Goal: Task Accomplishment & Management: Use online tool/utility

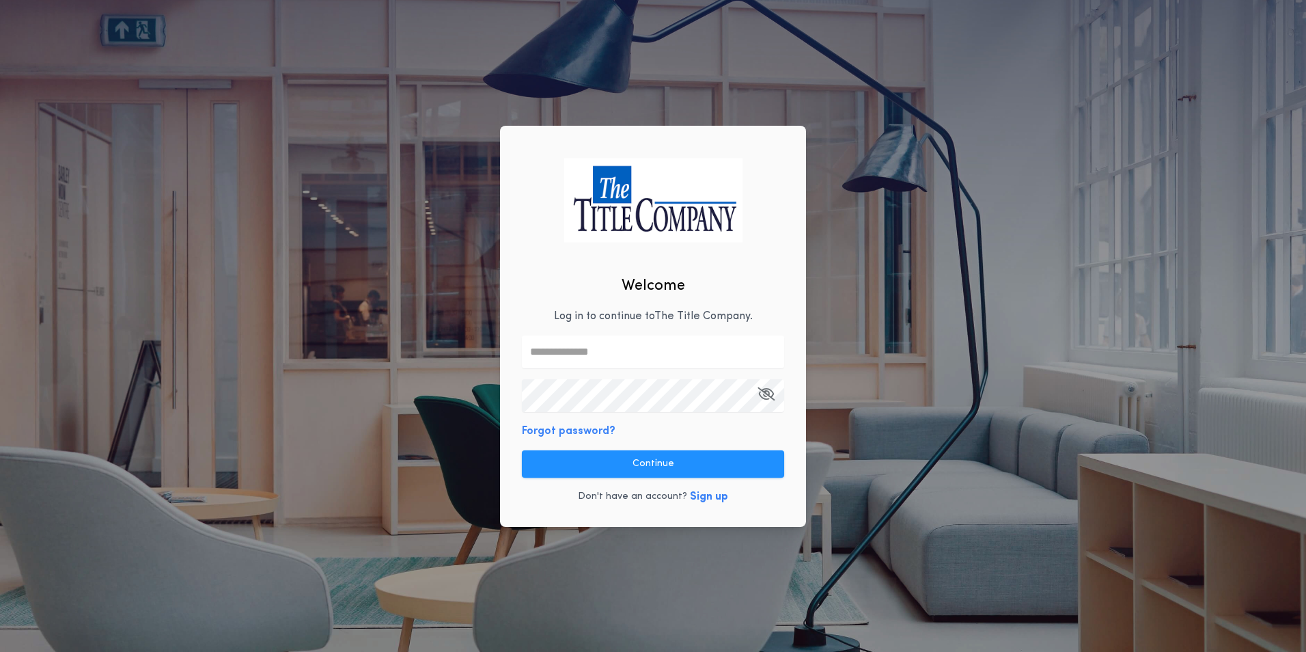
drag, startPoint x: 566, startPoint y: 465, endPoint x: 555, endPoint y: 454, distance: 15.0
click at [564, 462] on button "Continue" at bounding box center [653, 463] width 262 height 27
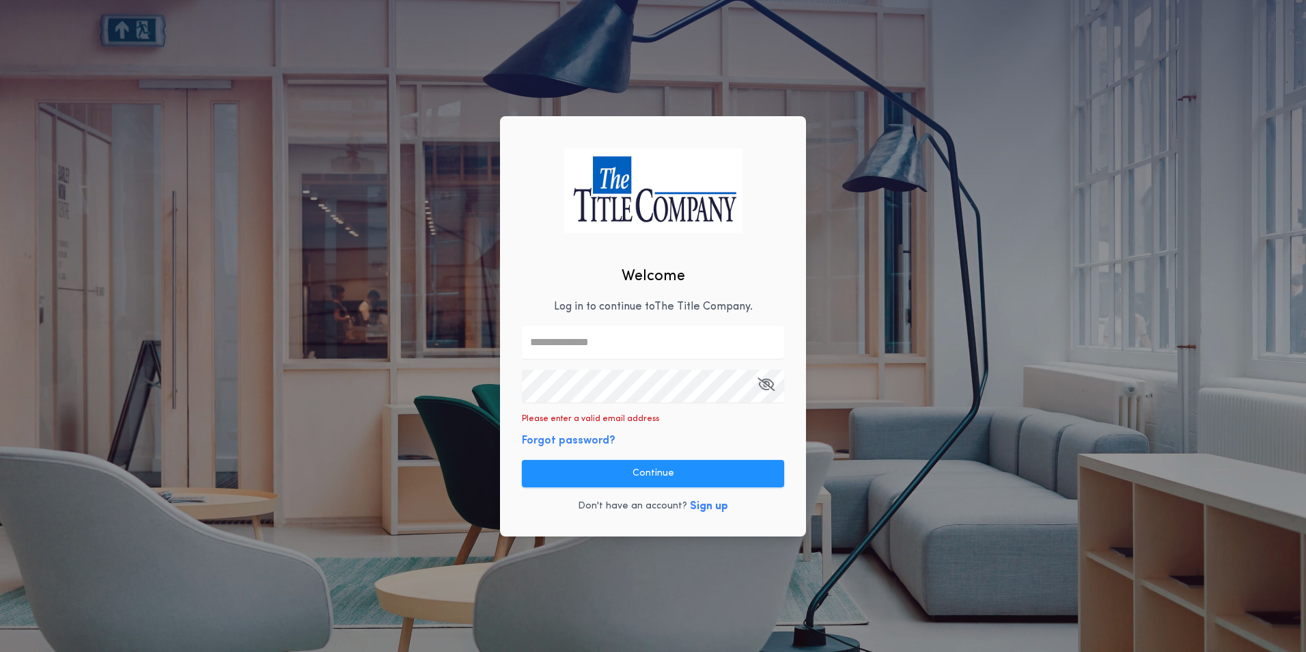
click at [592, 335] on input "text" at bounding box center [653, 342] width 262 height 33
type input "**********"
click at [646, 403] on div "**********" at bounding box center [653, 326] width 306 height 420
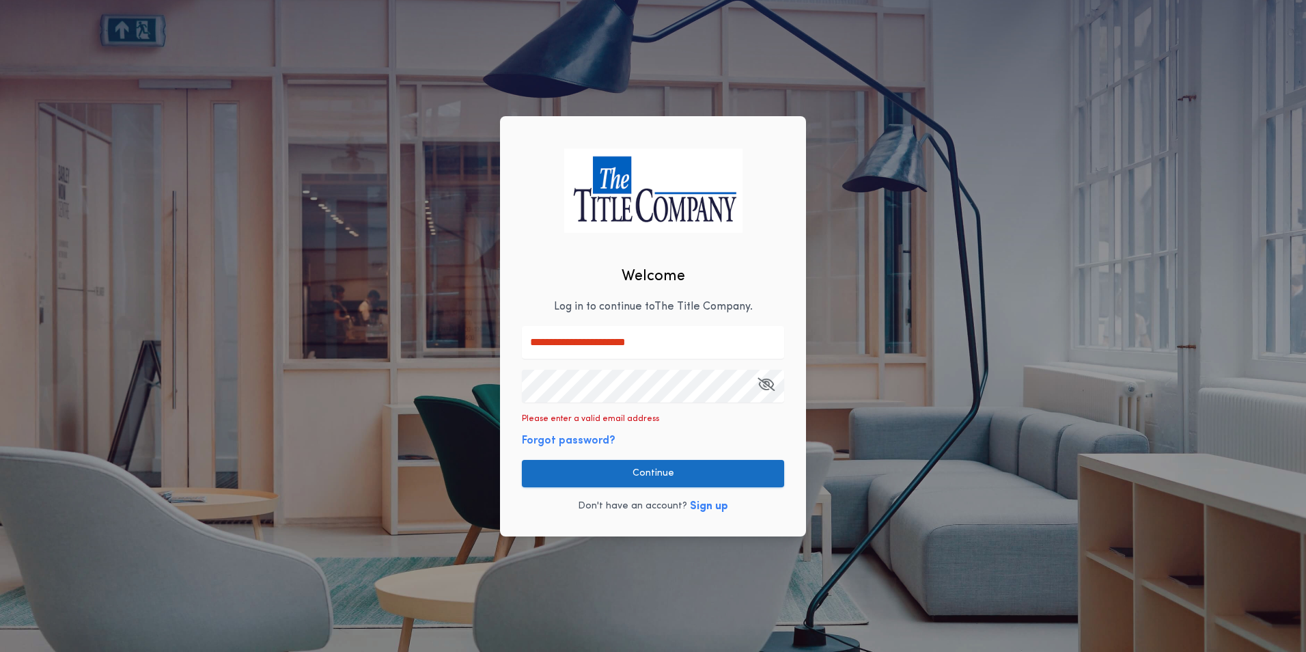
click at [640, 476] on button "Continue" at bounding box center [653, 473] width 262 height 27
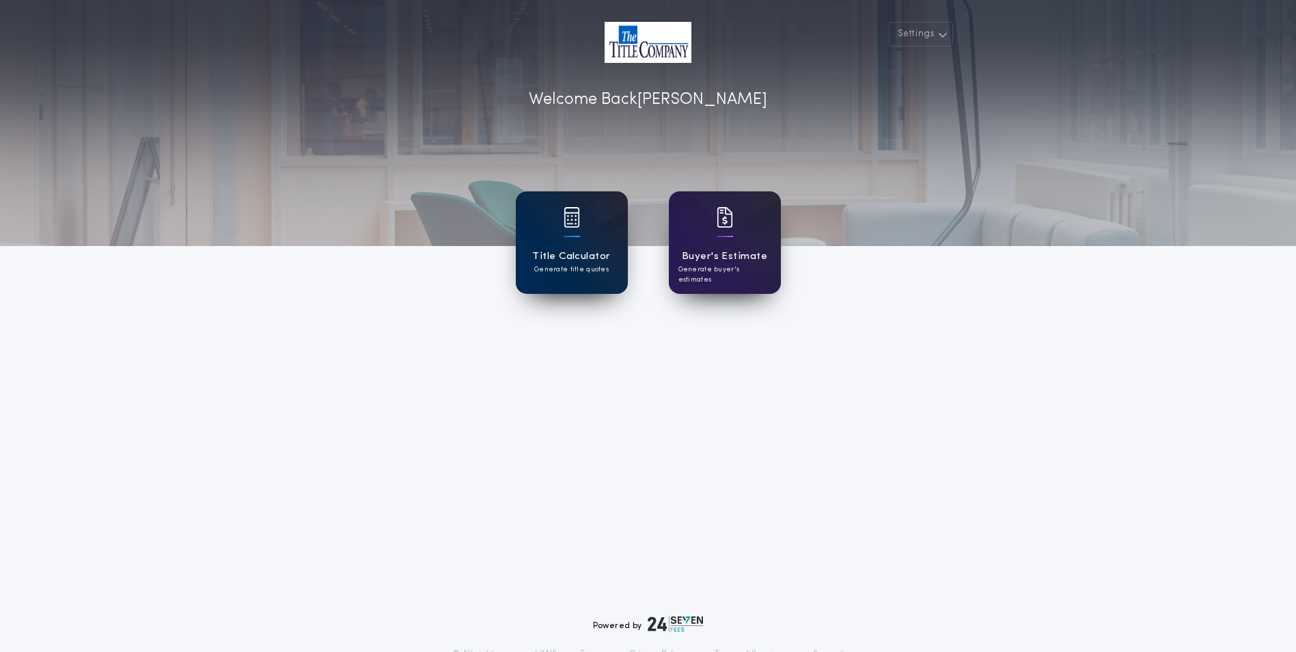
click at [588, 255] on h1 "Title Calculator" at bounding box center [571, 257] width 78 height 16
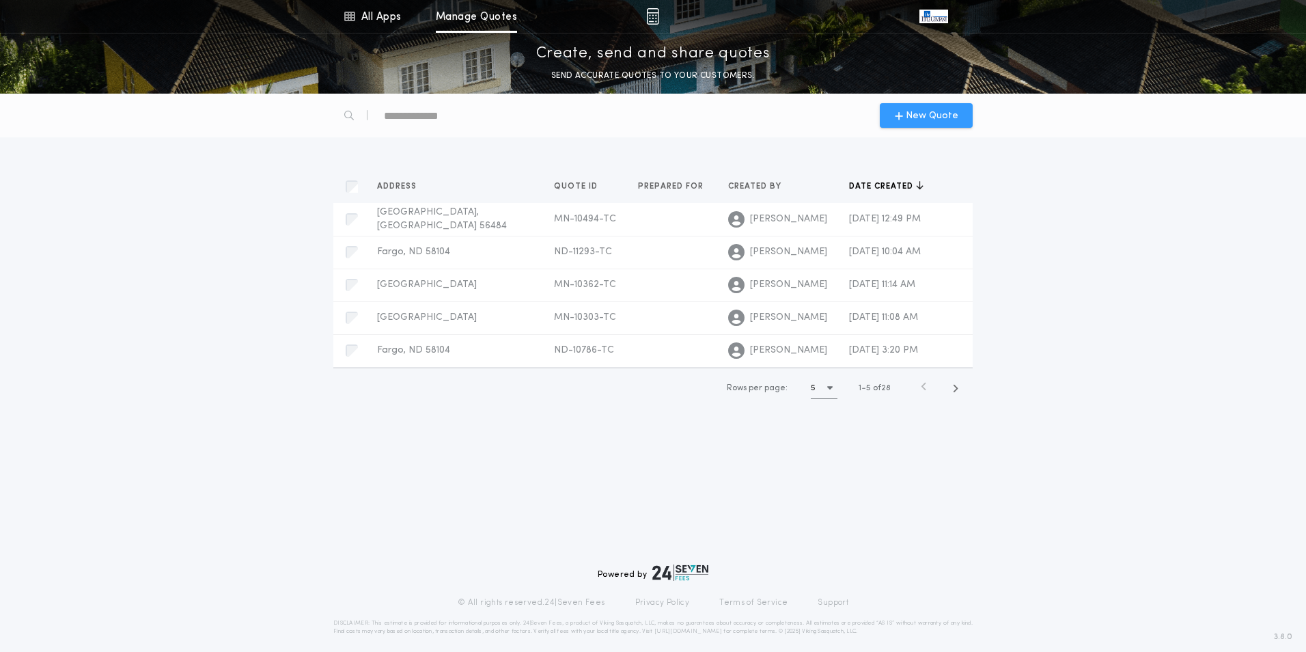
click at [927, 112] on span "New Quote" at bounding box center [932, 116] width 53 height 14
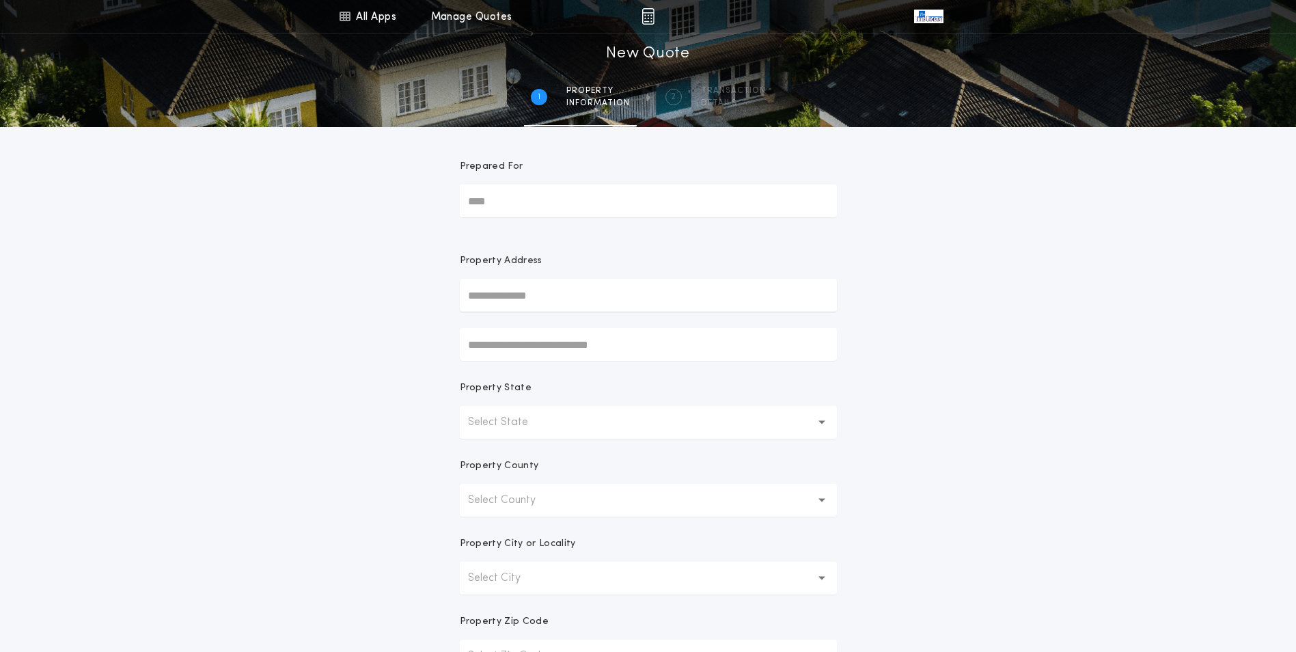
click at [559, 294] on input "text" at bounding box center [648, 295] width 377 height 33
type input "**********"
click at [751, 427] on button "Select State" at bounding box center [648, 422] width 377 height 33
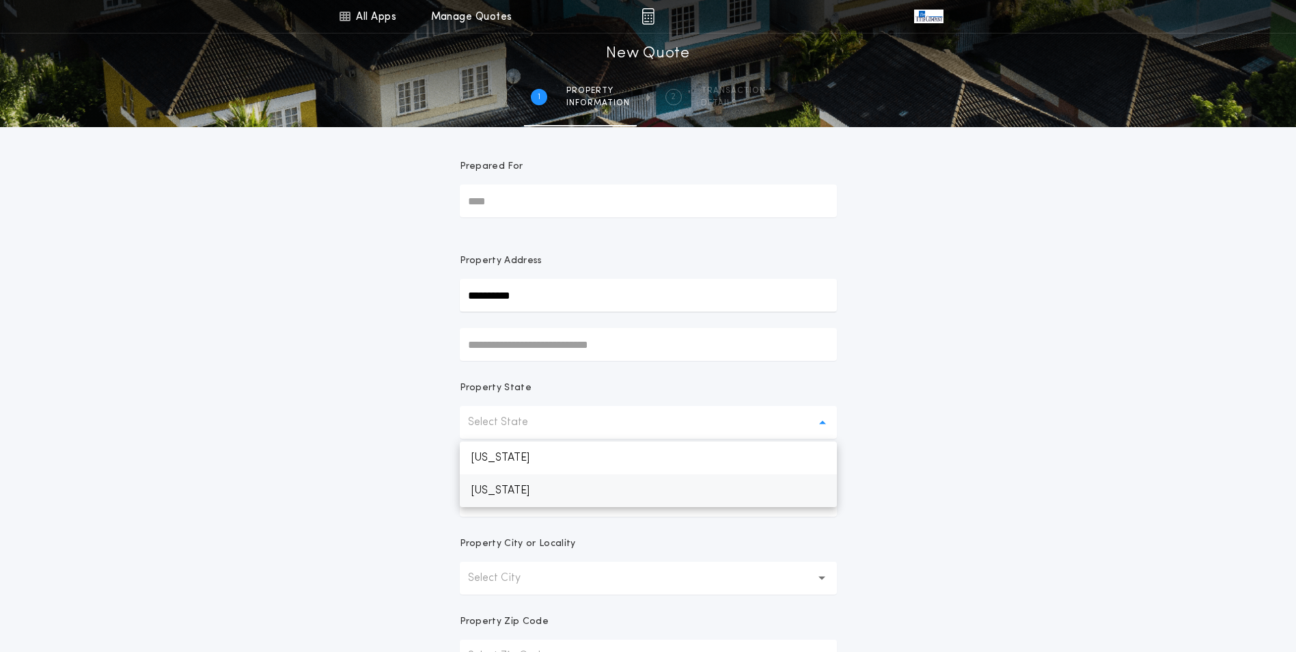
click at [579, 491] on p "[US_STATE]" at bounding box center [648, 490] width 377 height 33
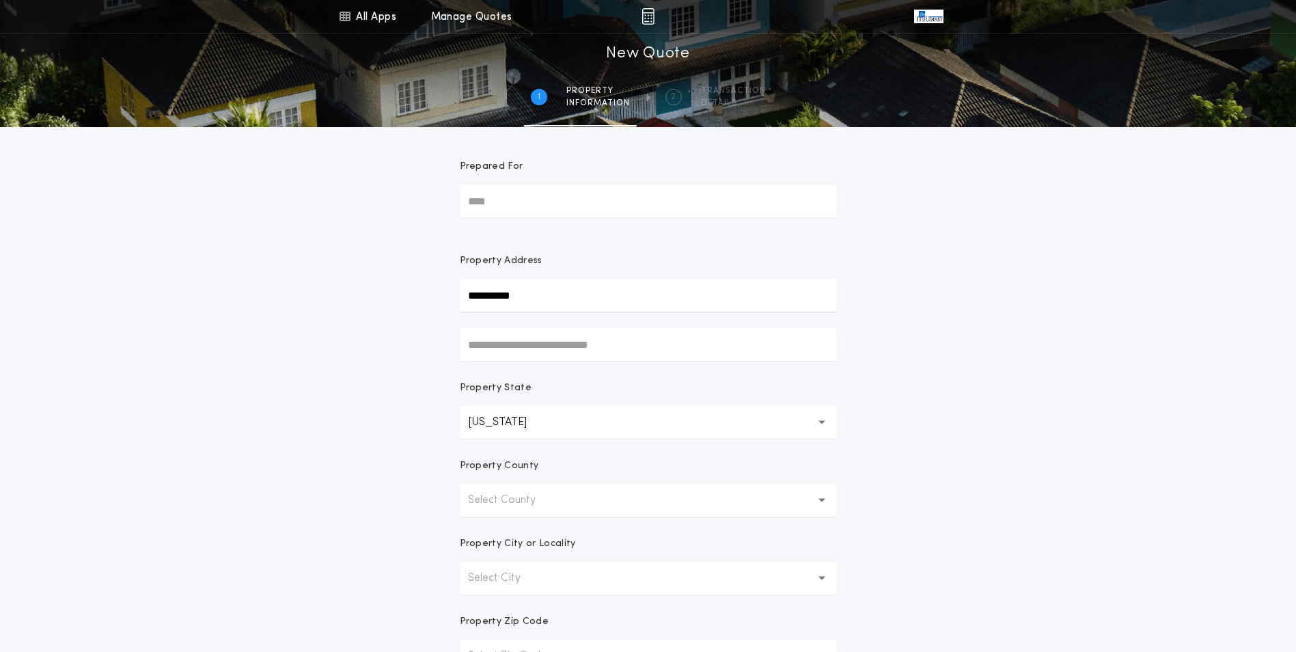
click at [569, 501] on button "Select County" at bounding box center [648, 500] width 377 height 33
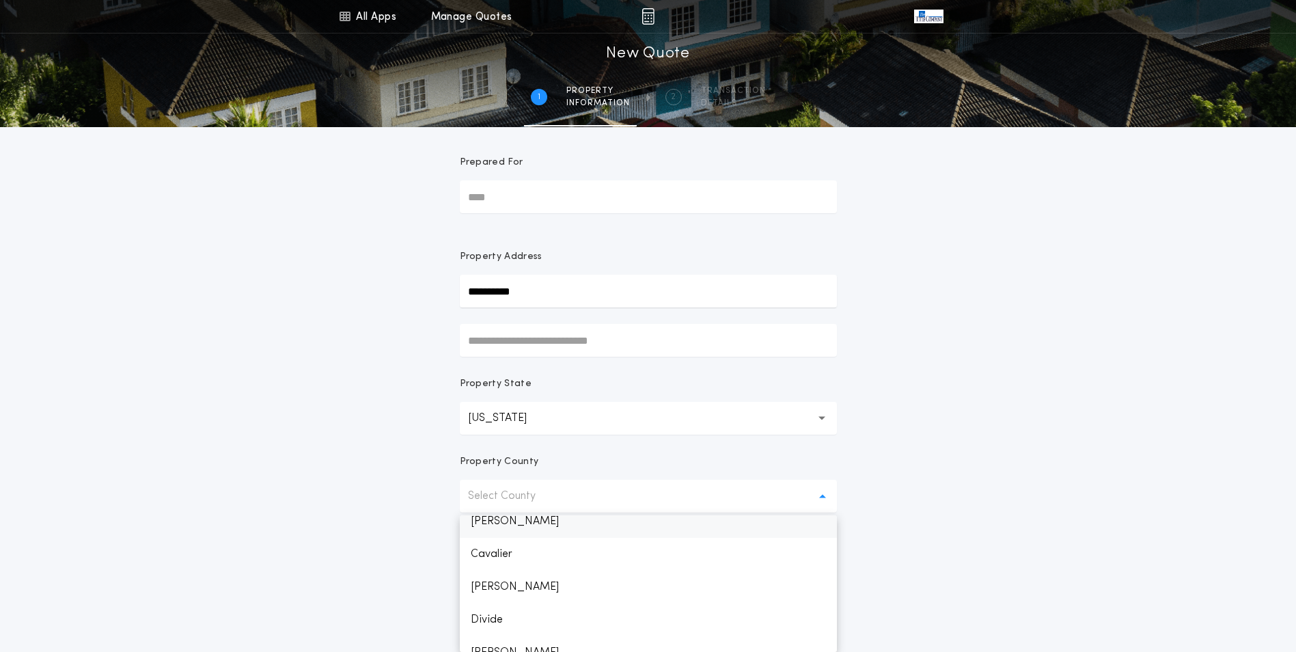
scroll to position [262, 0]
click at [528, 525] on p "[PERSON_NAME]" at bounding box center [648, 521] width 377 height 33
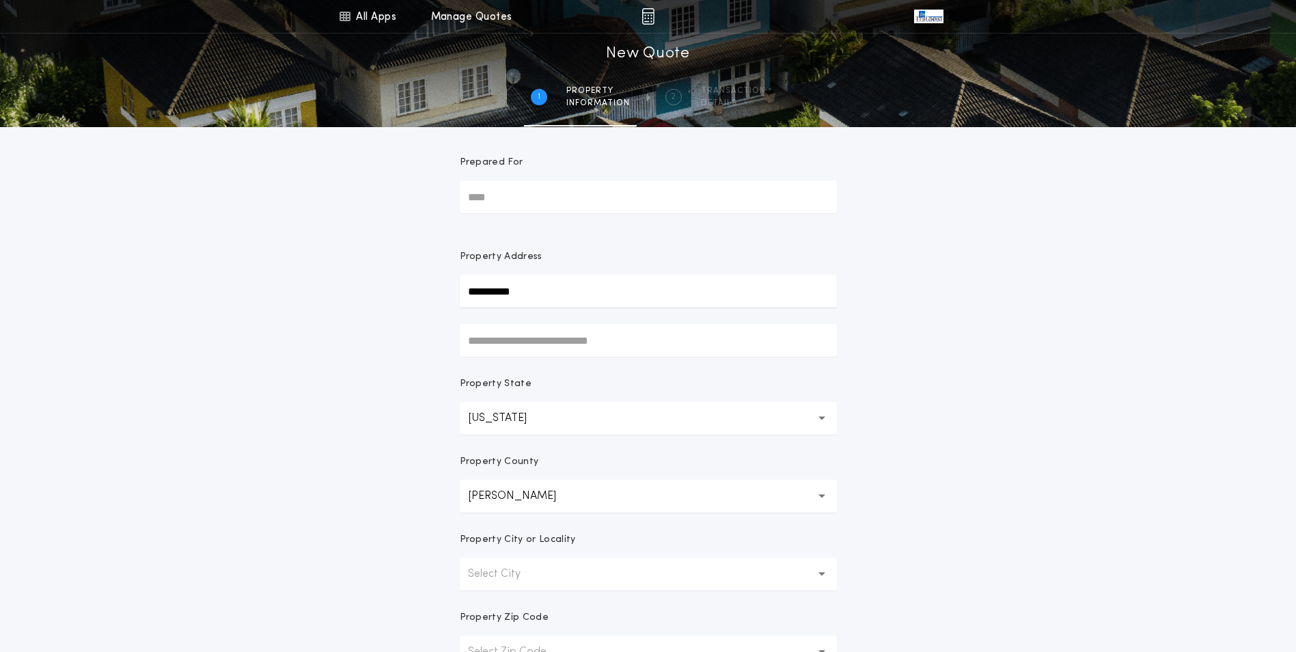
click at [544, 567] on button "Select City" at bounding box center [648, 573] width 377 height 33
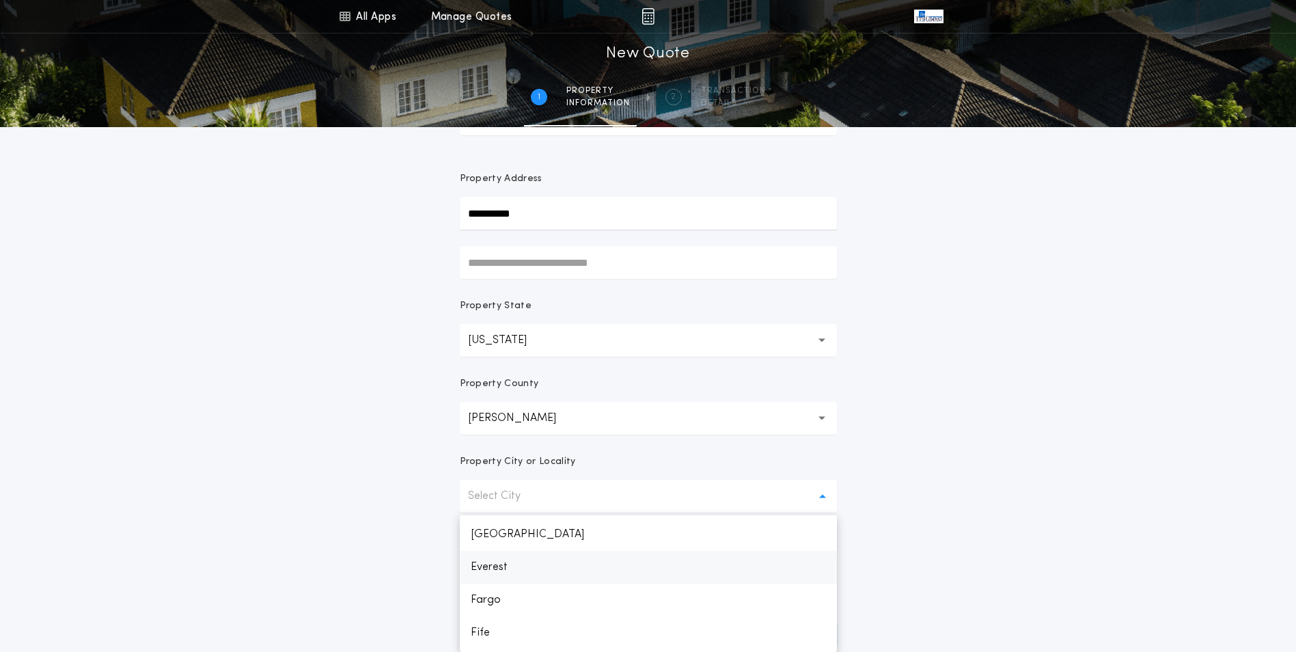
scroll to position [510, 0]
click at [512, 579] on p "Fargo" at bounding box center [648, 578] width 377 height 33
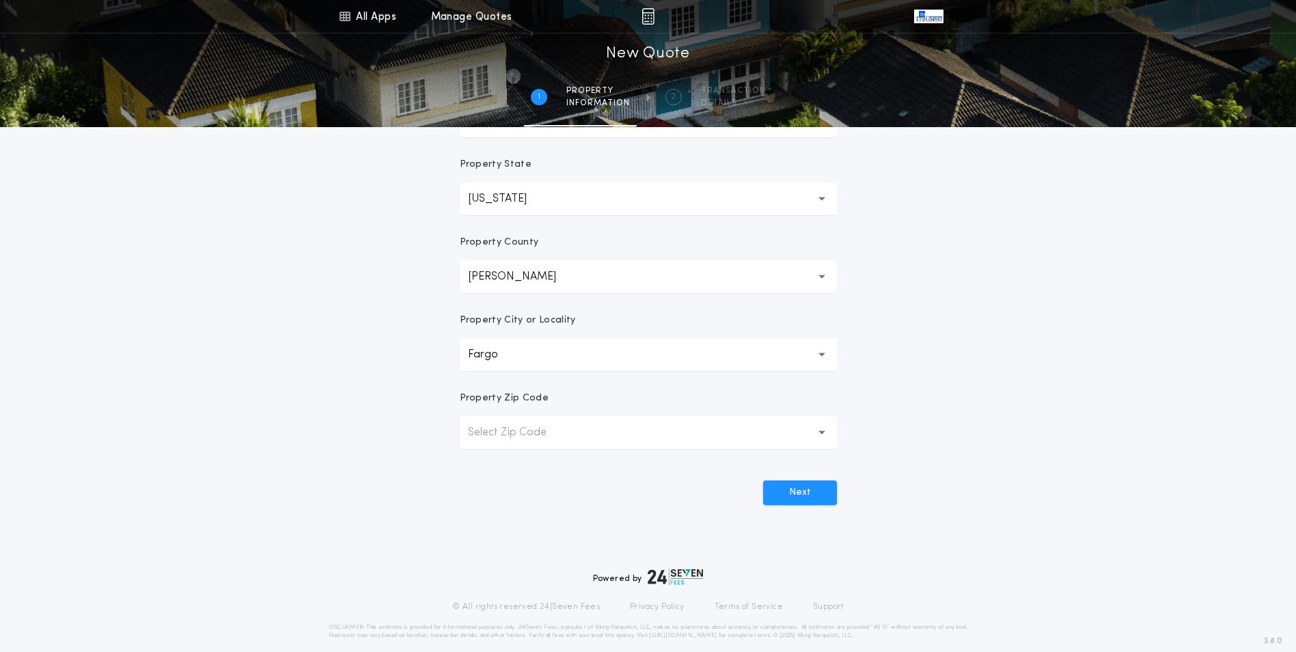
scroll to position [238, 0]
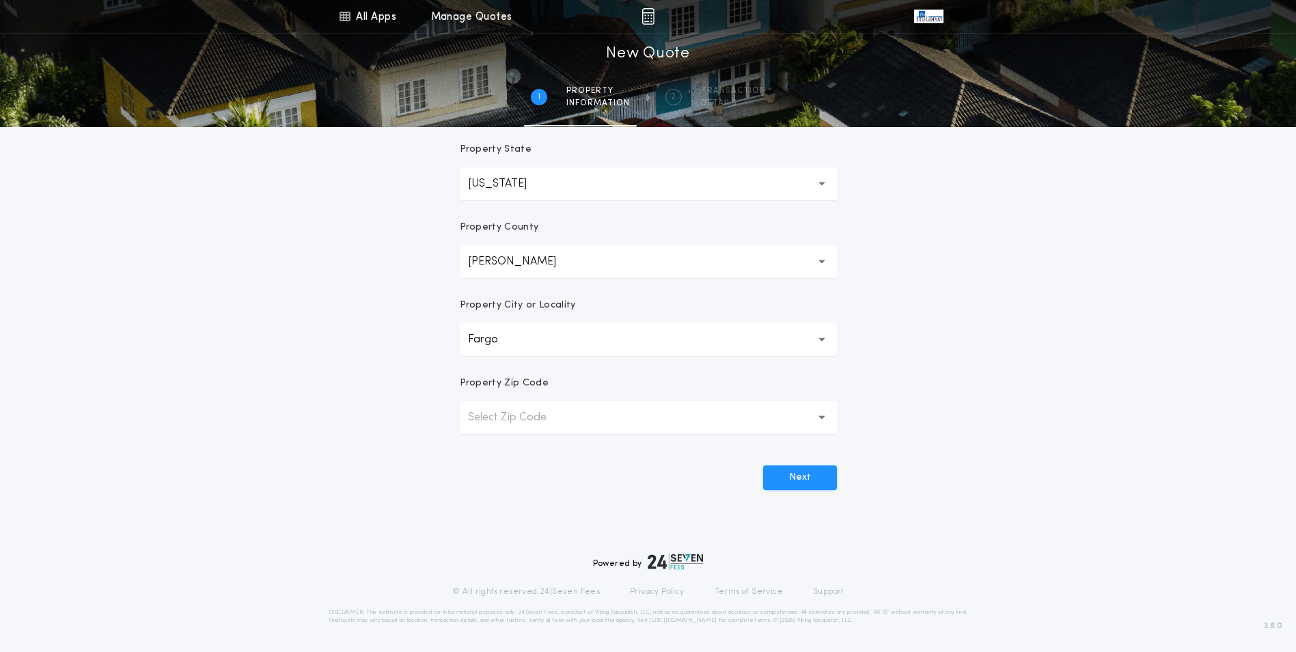
click at [523, 410] on p "Select Zip Code" at bounding box center [518, 417] width 100 height 16
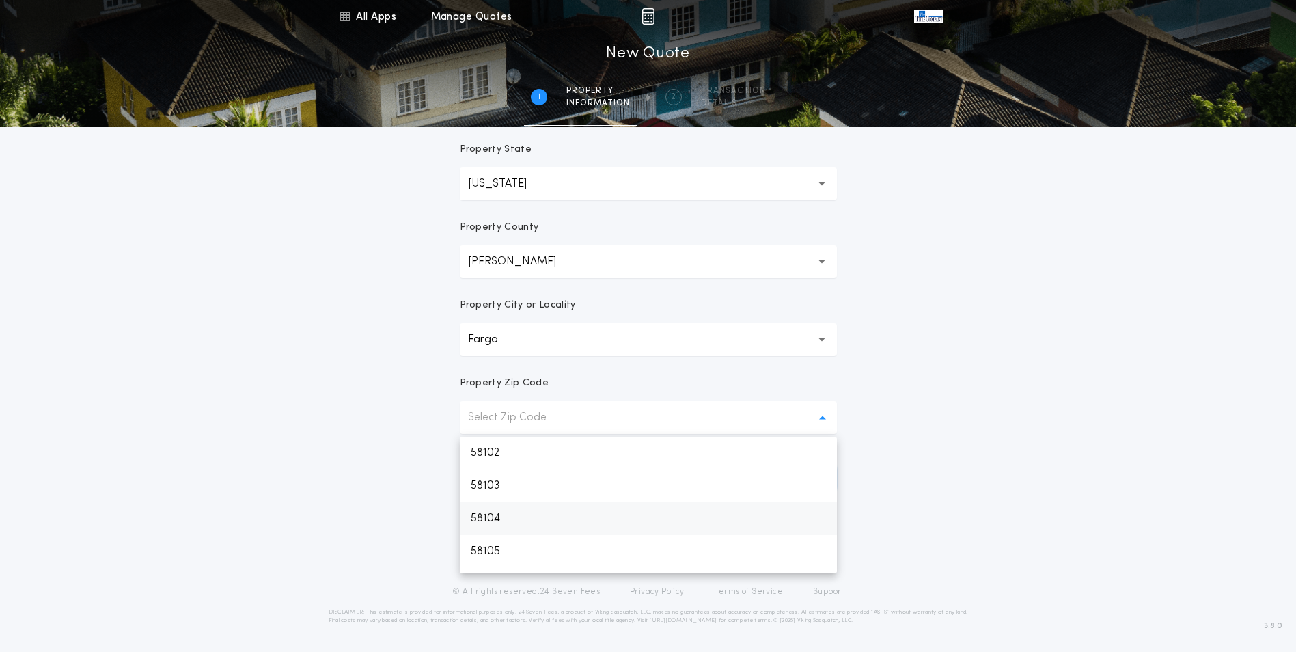
click at [469, 519] on p "58104" at bounding box center [648, 518] width 377 height 33
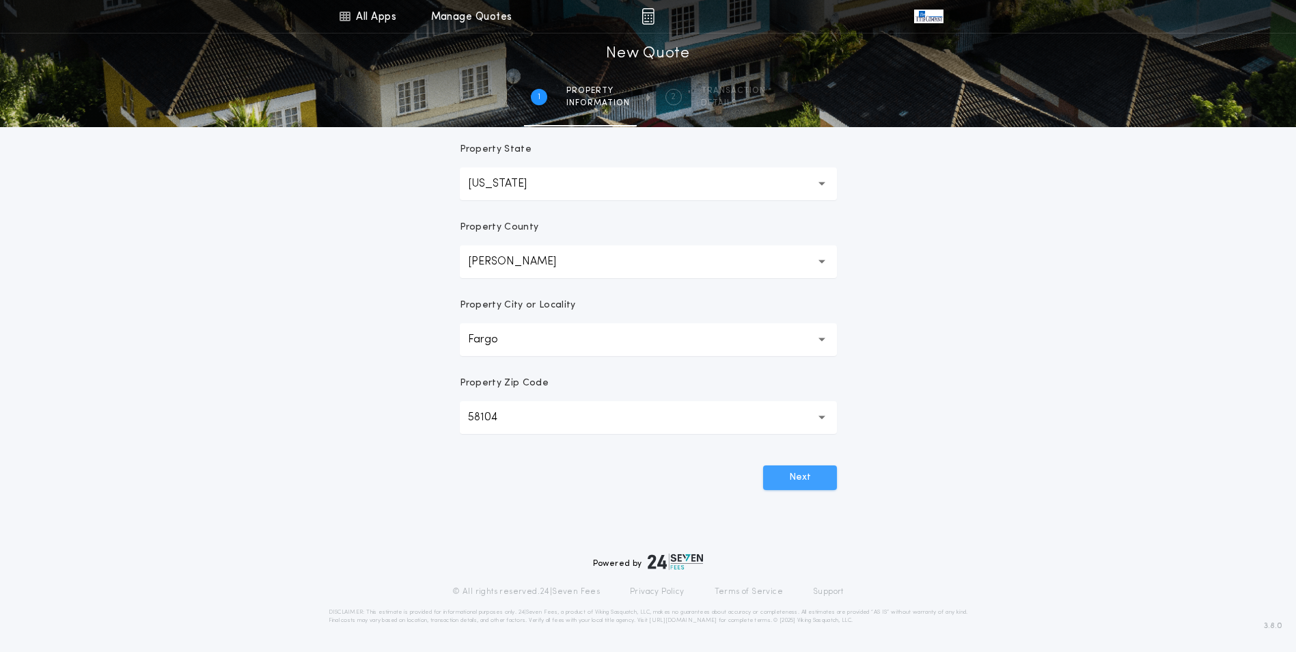
click at [807, 474] on button "Next" at bounding box center [800, 477] width 74 height 25
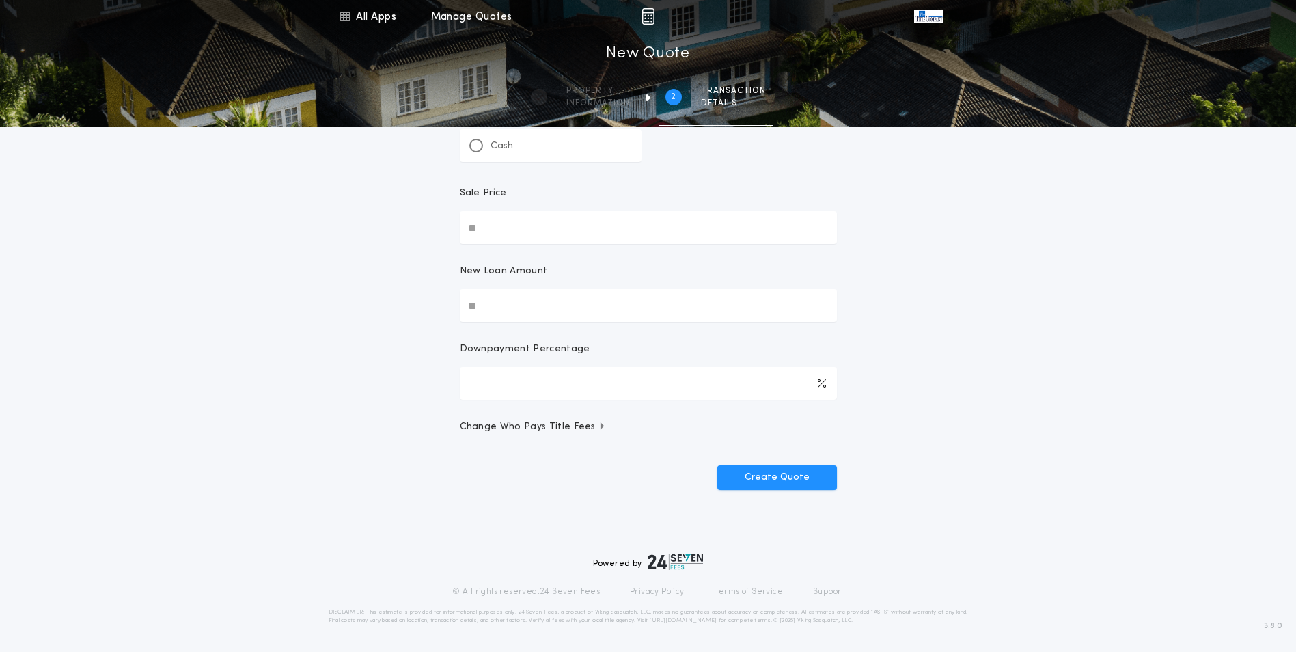
scroll to position [0, 0]
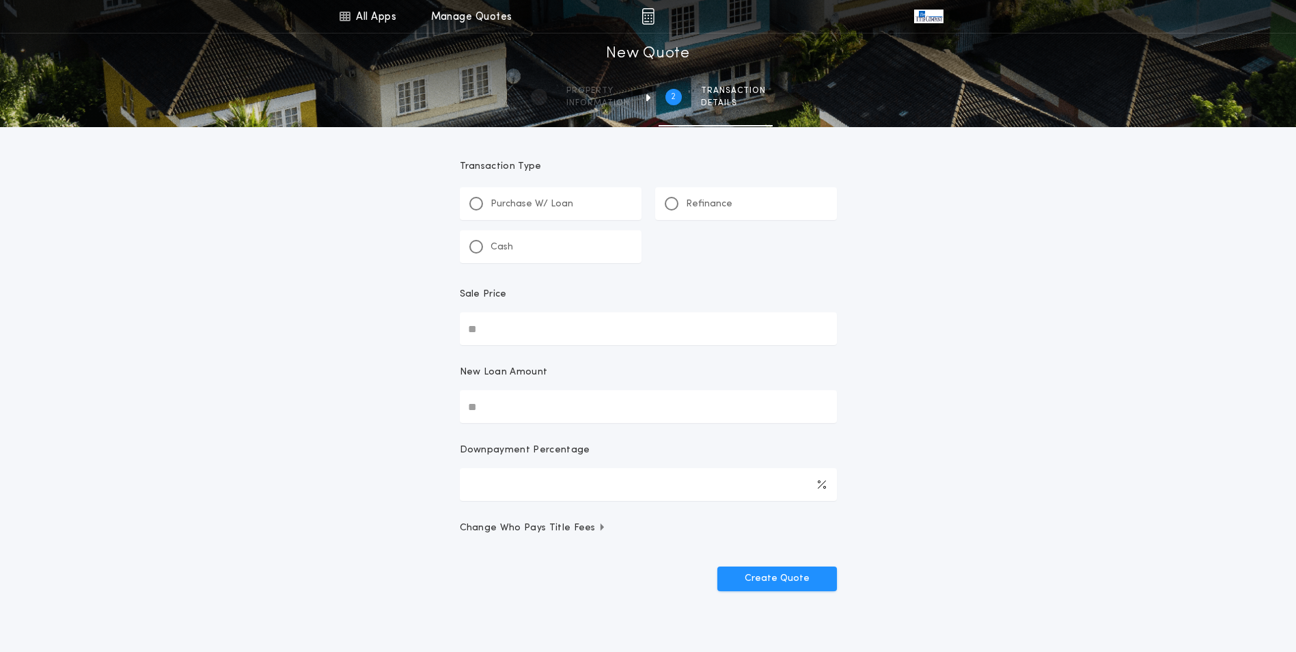
click at [704, 202] on p "Refinance" at bounding box center [709, 204] width 46 height 14
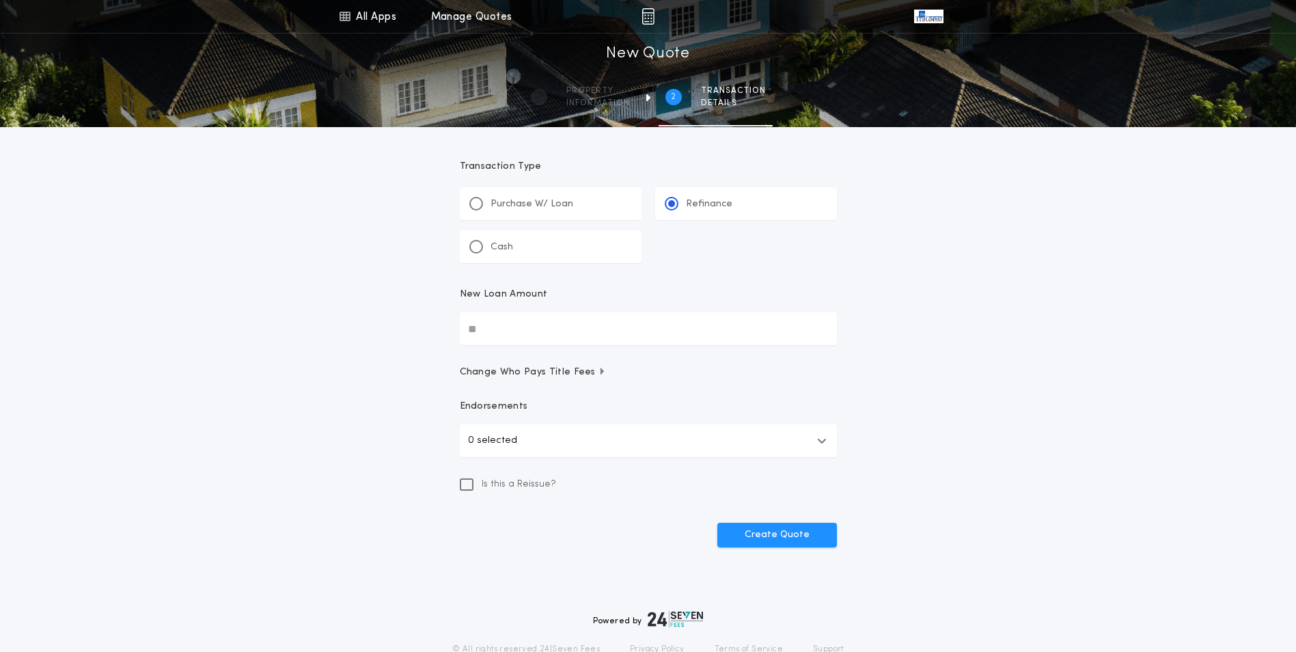
click at [549, 327] on input "New Loan Amount" at bounding box center [648, 328] width 377 height 33
type input "********"
click at [814, 542] on button "Create Quote" at bounding box center [777, 535] width 120 height 25
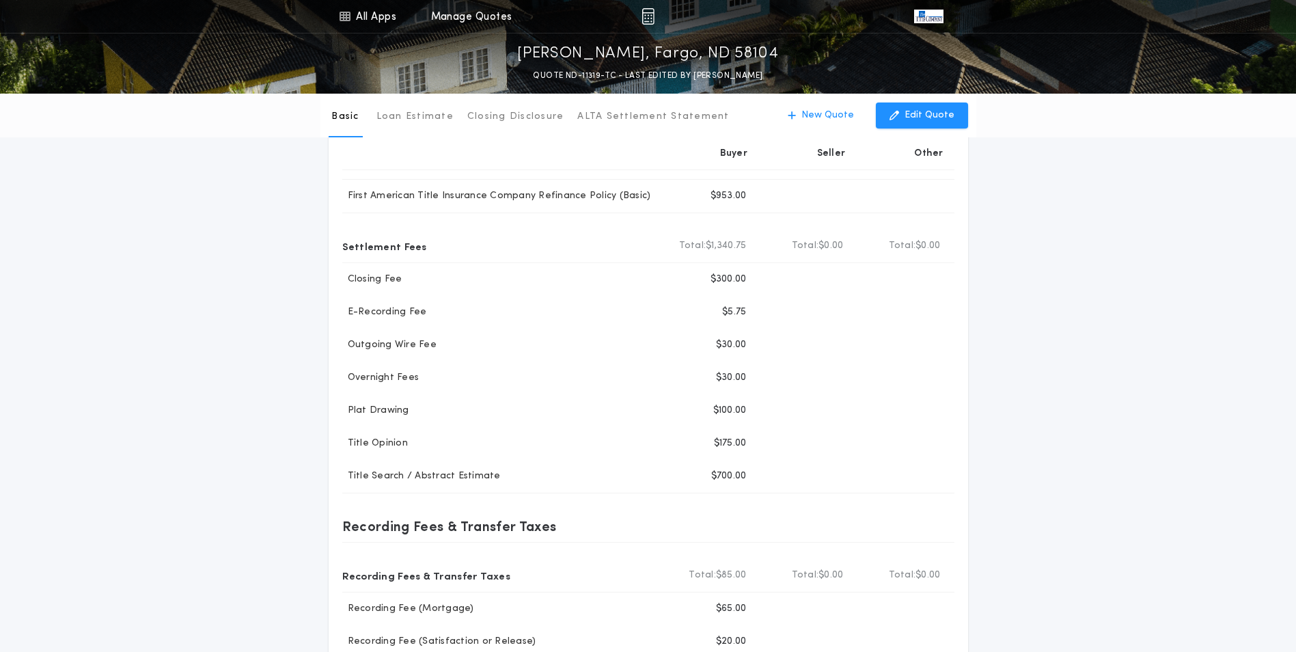
scroll to position [137, 0]
